Goal: Find specific page/section: Find specific page/section

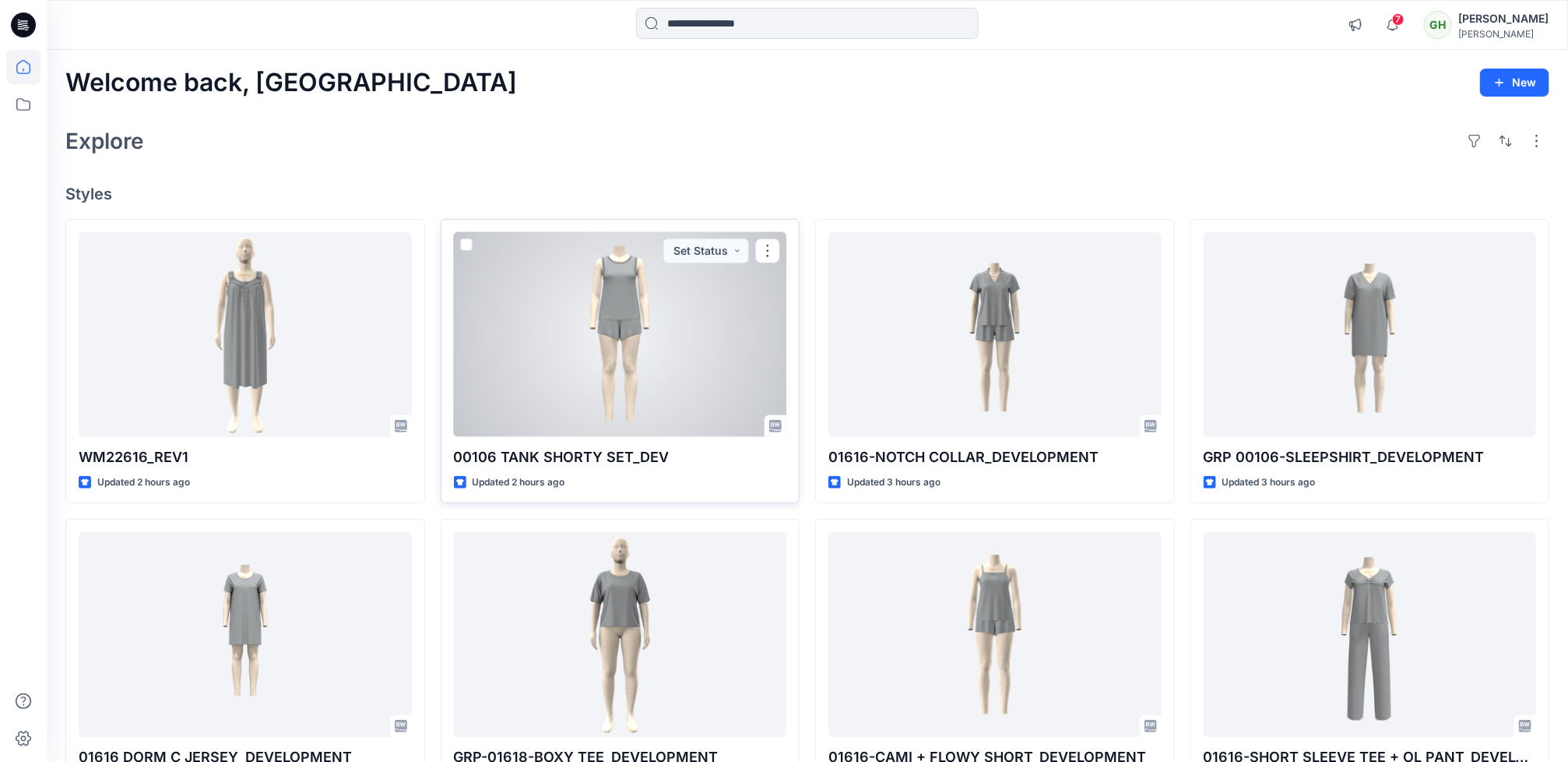
click at [566, 392] on div at bounding box center [619, 334] width 333 height 205
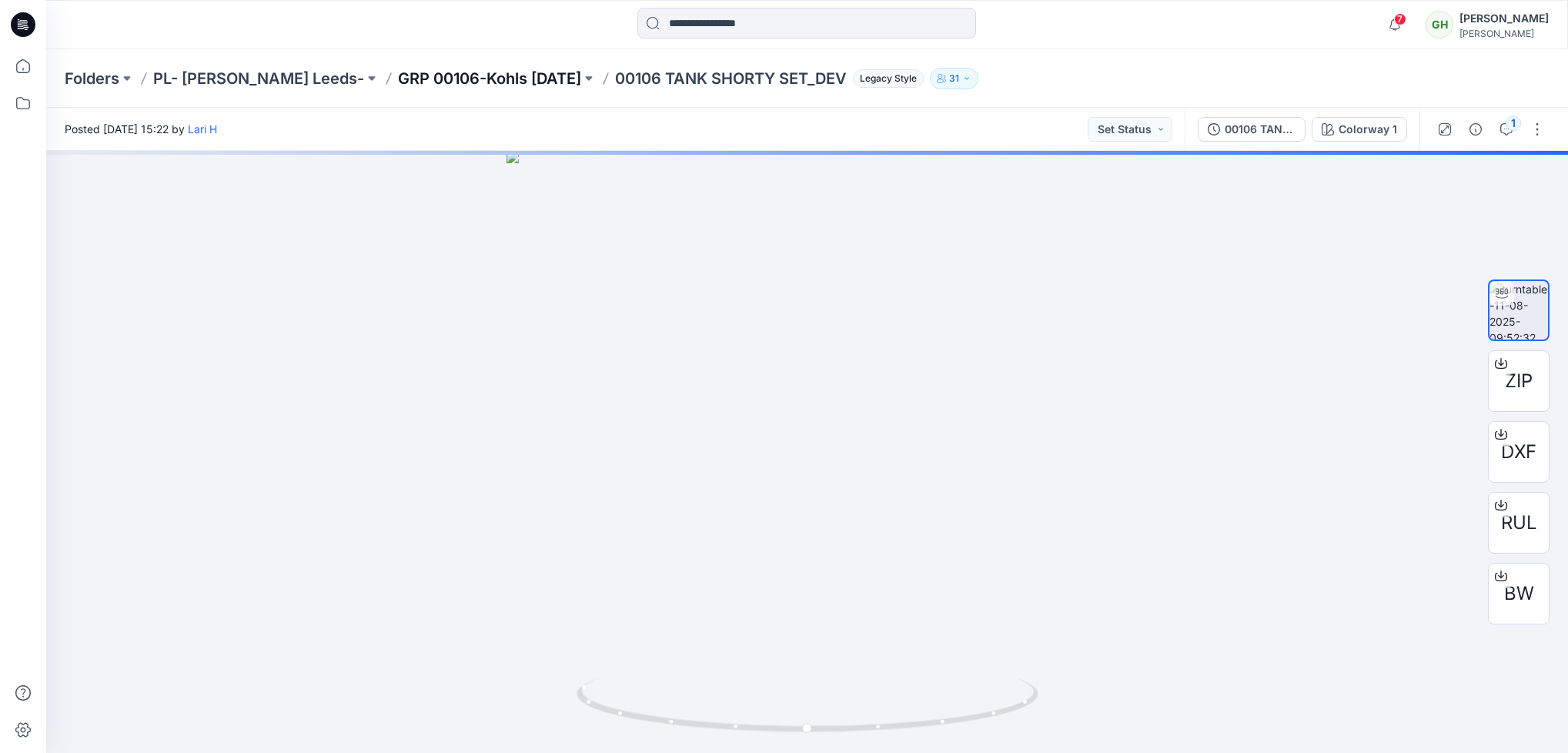
click at [469, 78] on p "GRP 00106-Kohls [DATE]" at bounding box center [489, 78] width 184 height 21
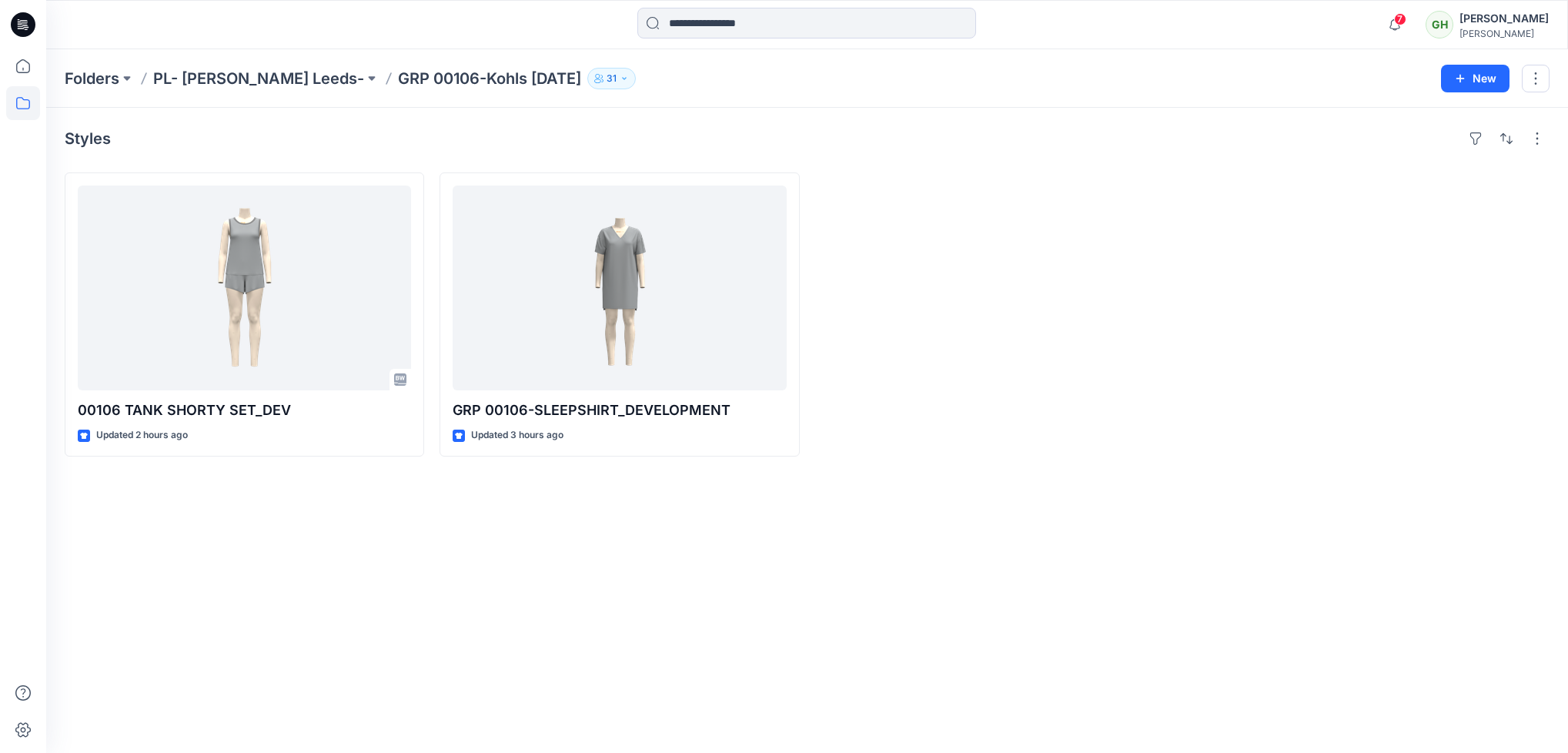
click at [21, 21] on icon at bounding box center [23, 20] width 8 height 1
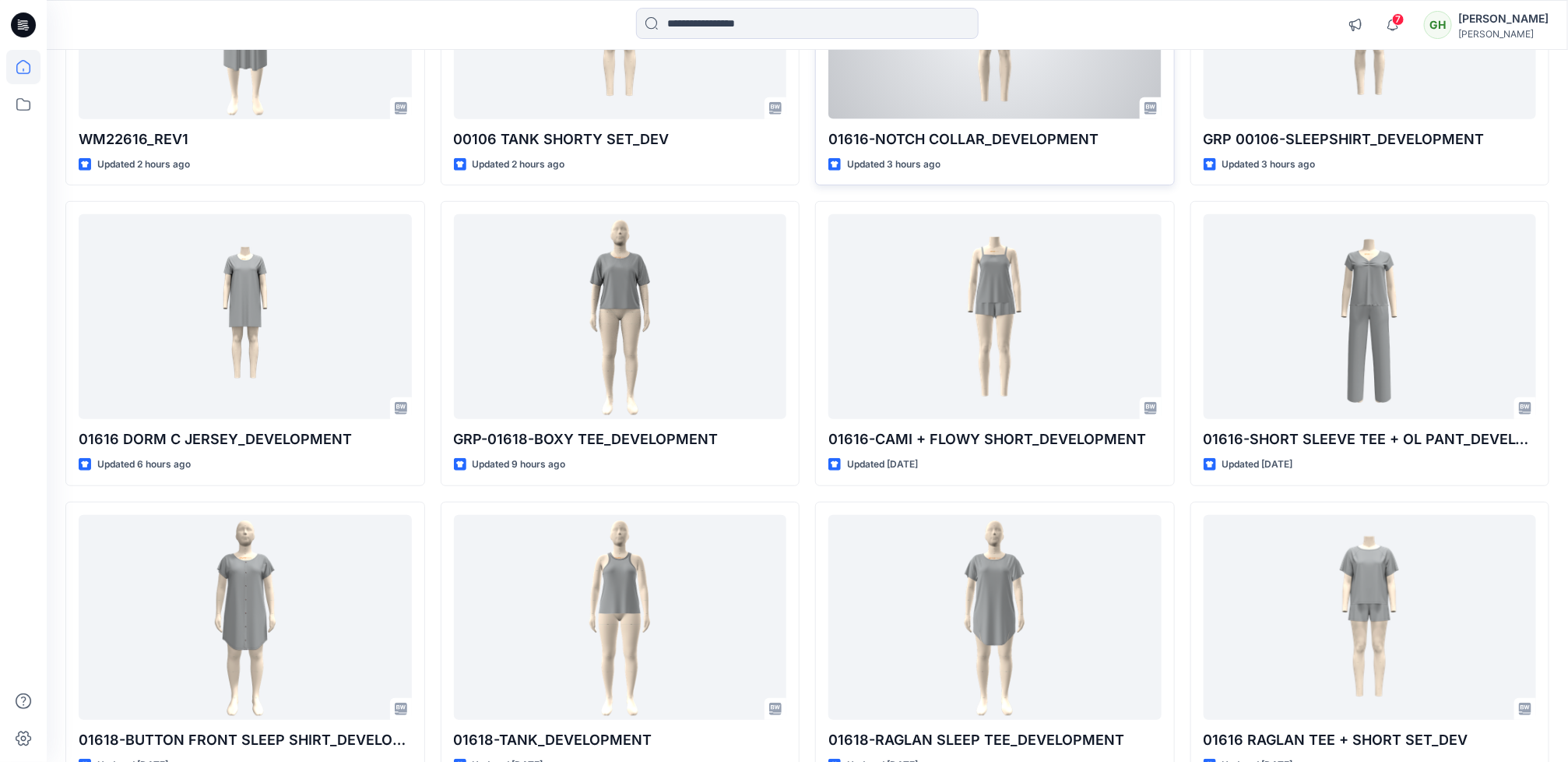
scroll to position [351, 0]
